Goal: Task Accomplishment & Management: Manage account settings

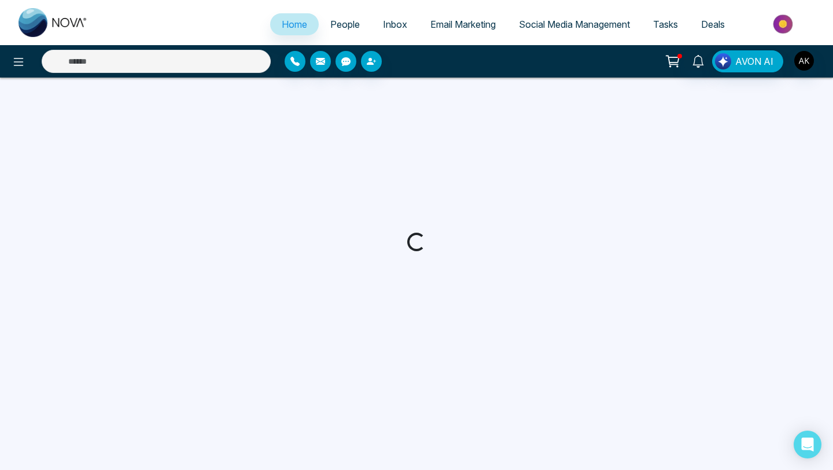
select select "*"
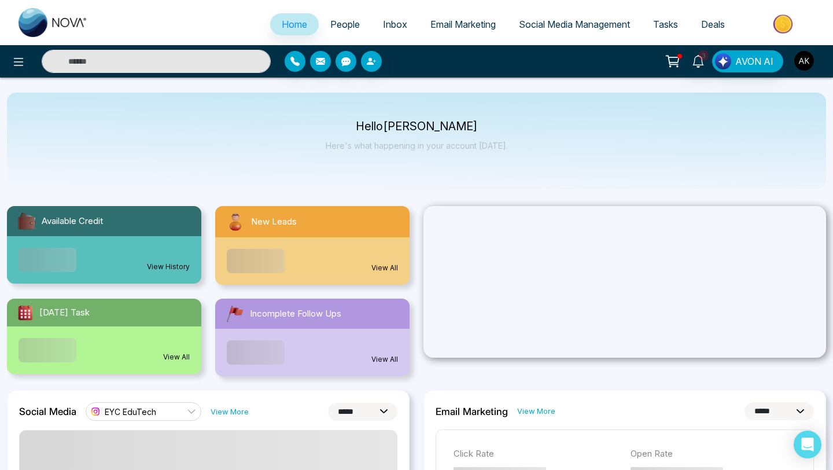
click at [803, 64] on img "button" at bounding box center [804, 61] width 20 height 20
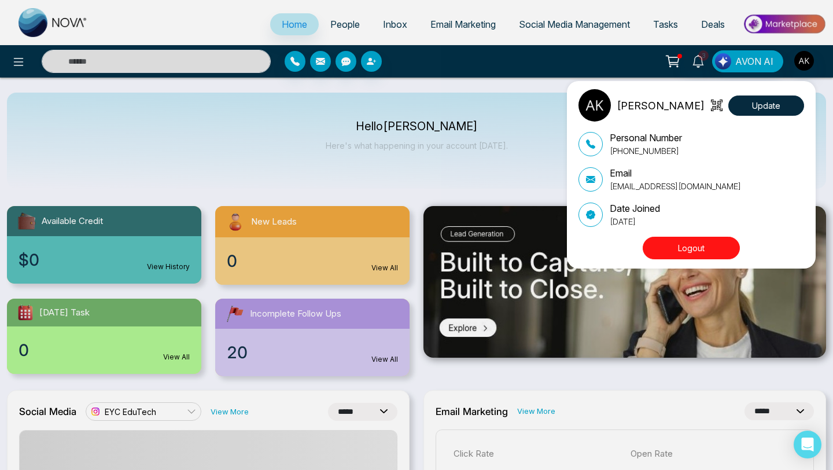
click at [682, 252] on button "Logout" at bounding box center [691, 248] width 97 height 23
